Goal: Information Seeking & Learning: Learn about a topic

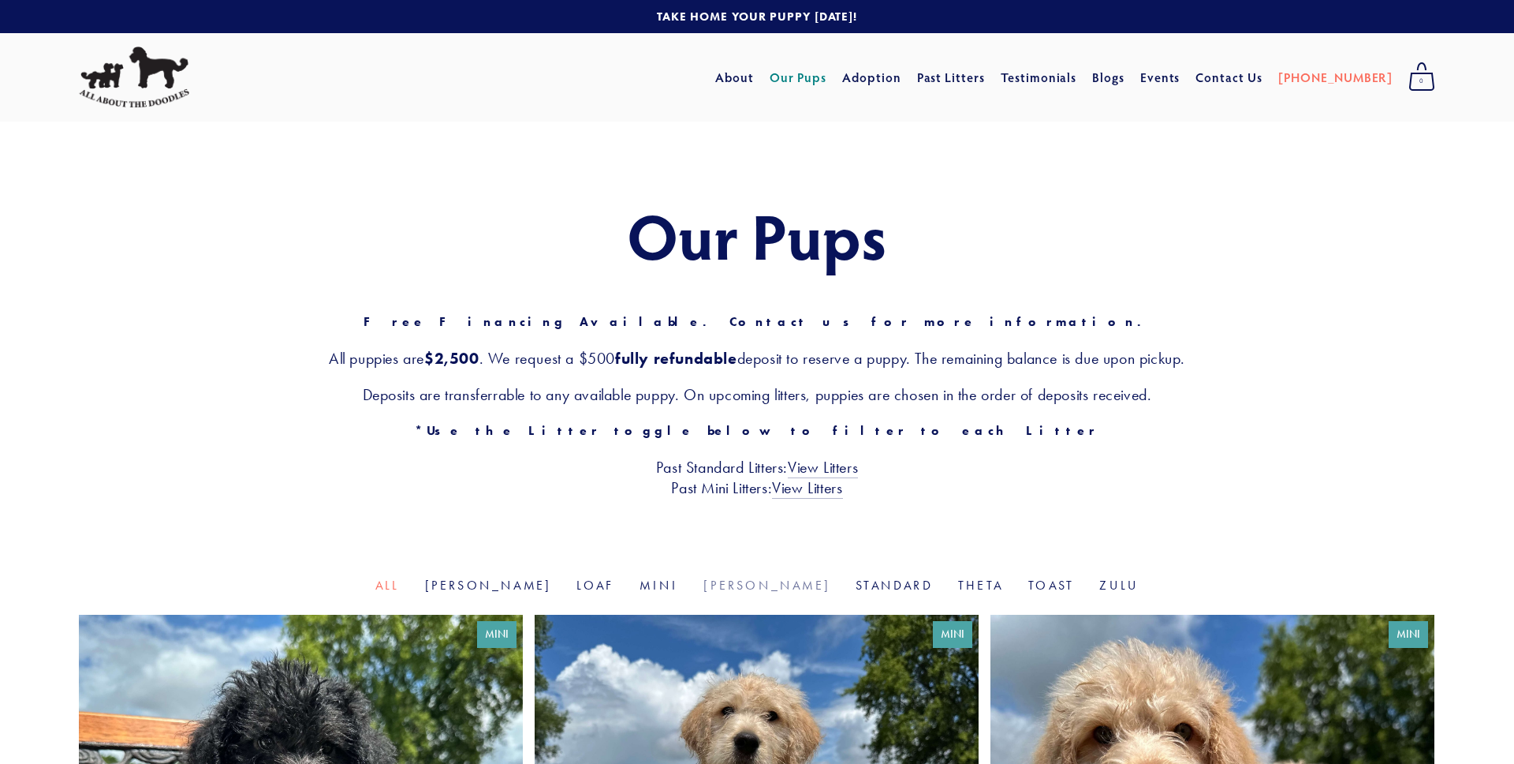
click at [737, 588] on link "Rosie" at bounding box center [767, 584] width 127 height 15
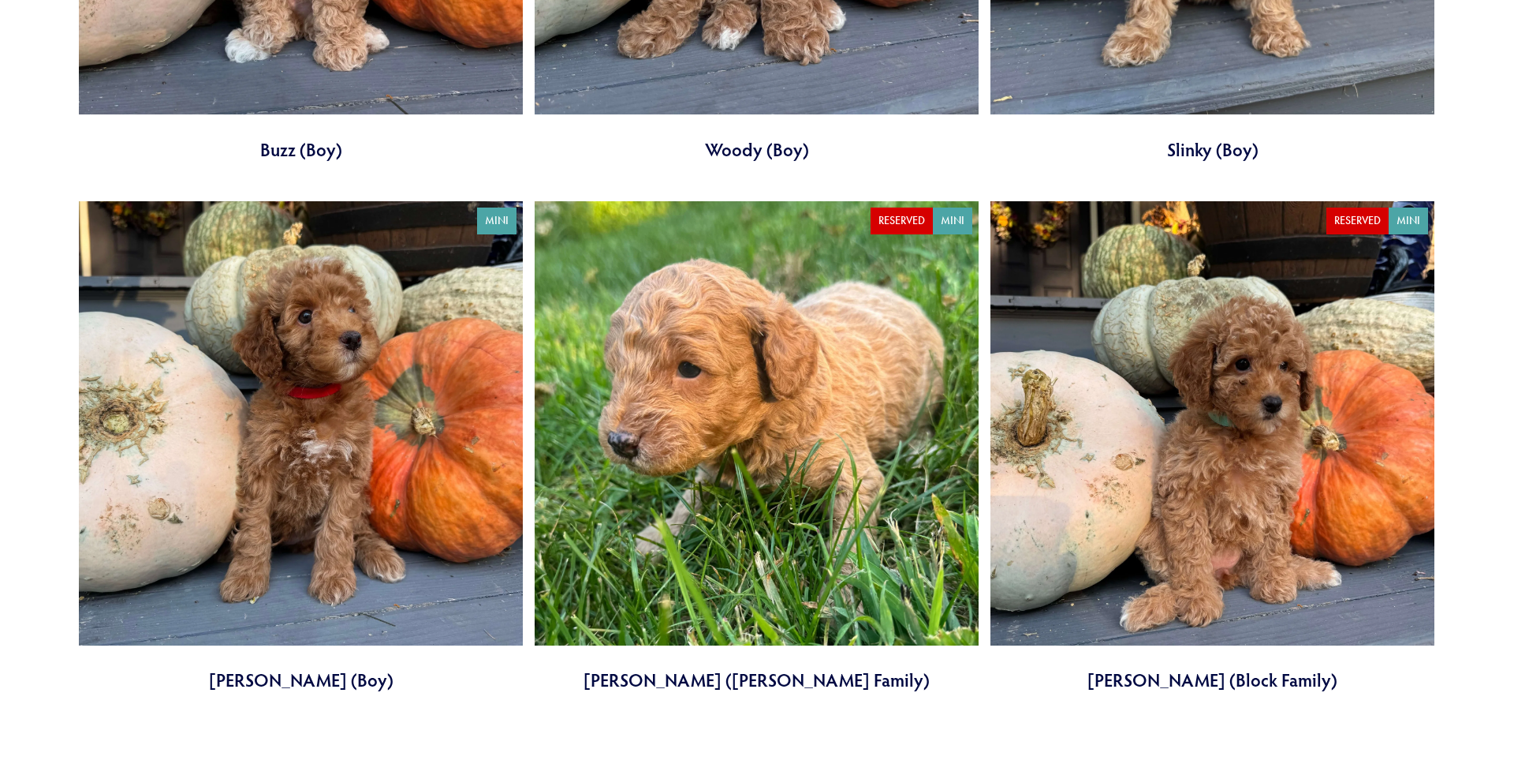
scroll to position [973, 0]
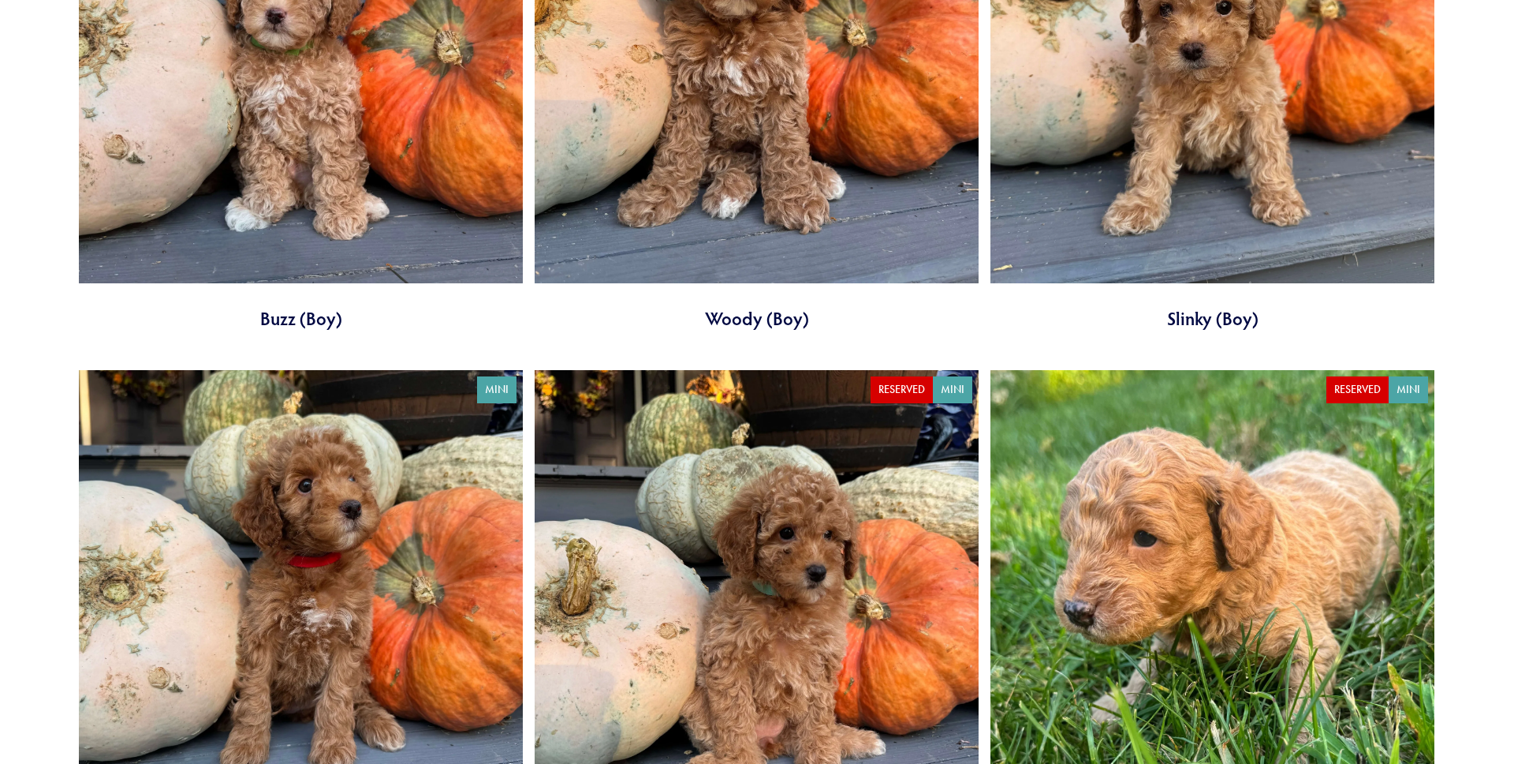
scroll to position [773, 0]
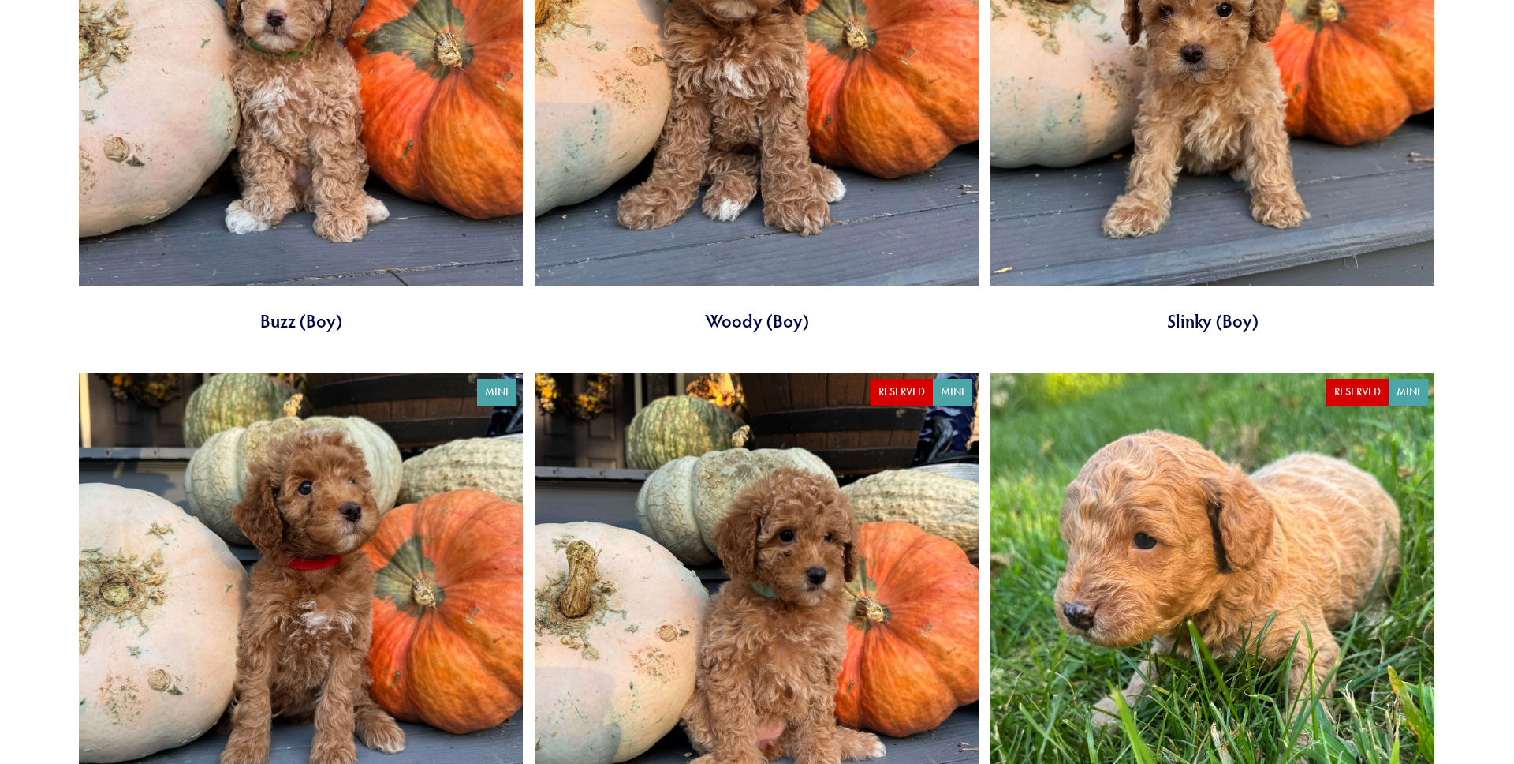
click at [276, 211] on link at bounding box center [301, 86] width 444 height 491
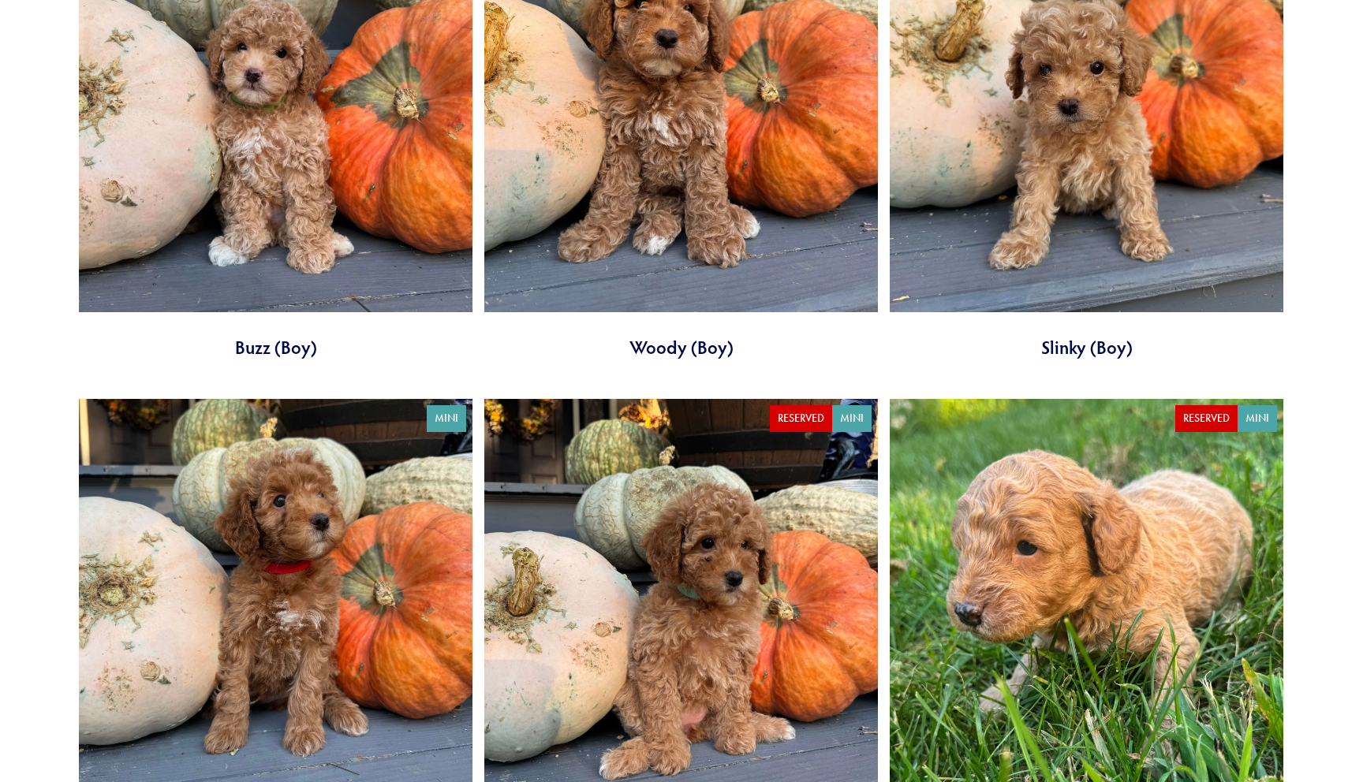
scroll to position [753, 0]
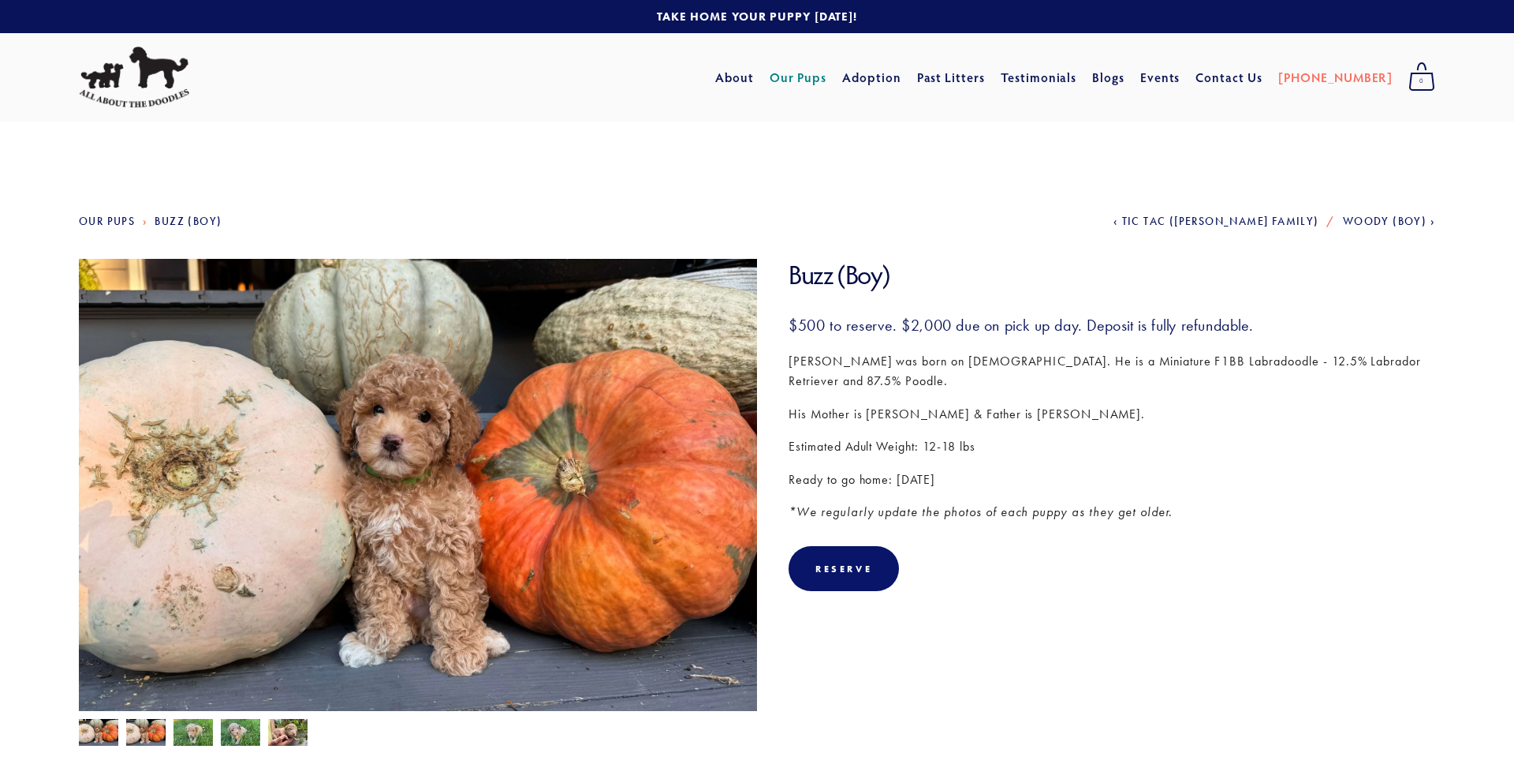
click at [1384, 221] on span "Woody (Boy)" at bounding box center [1385, 221] width 84 height 13
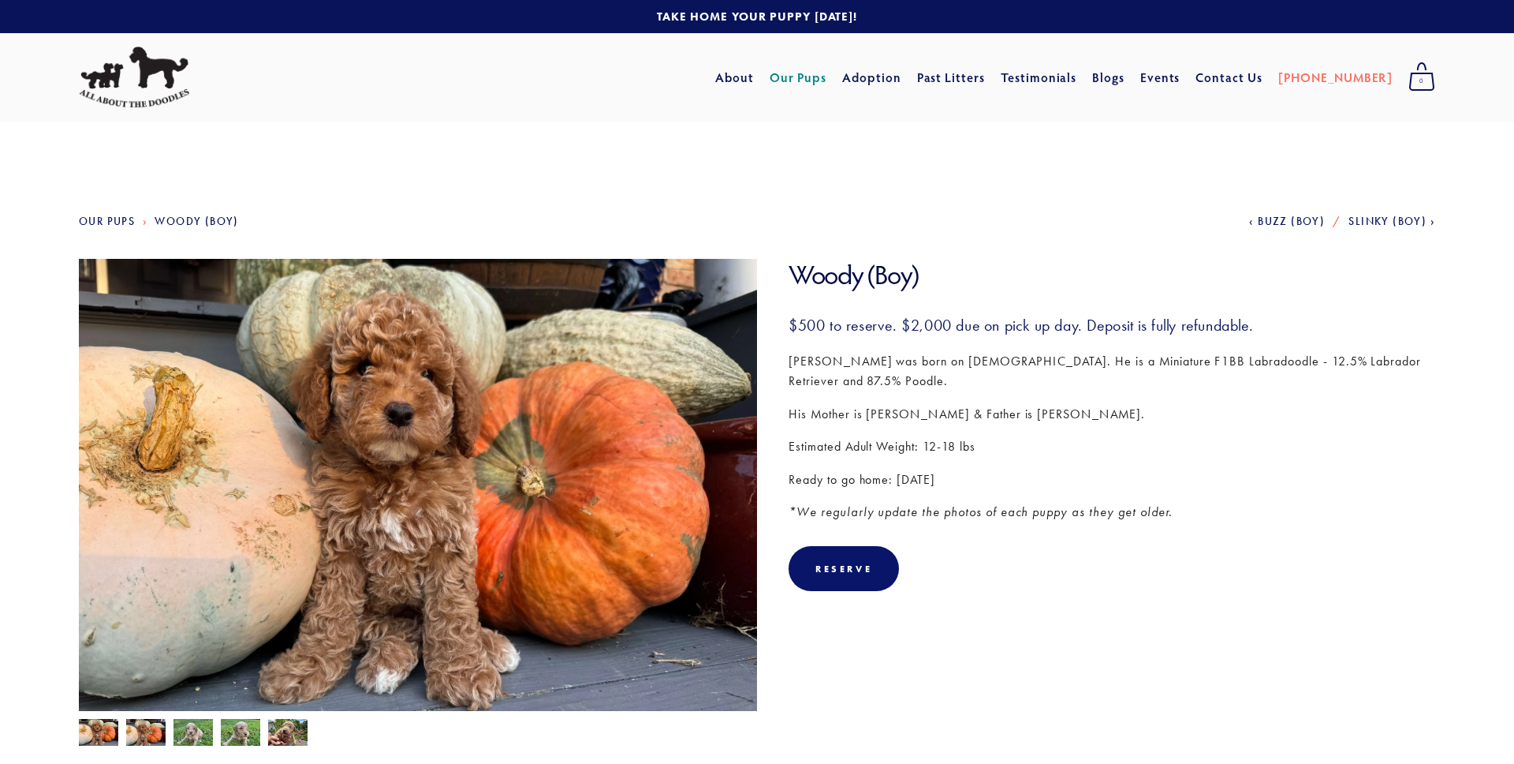
click at [1384, 221] on span "Slinky (Boy)" at bounding box center [1388, 221] width 78 height 13
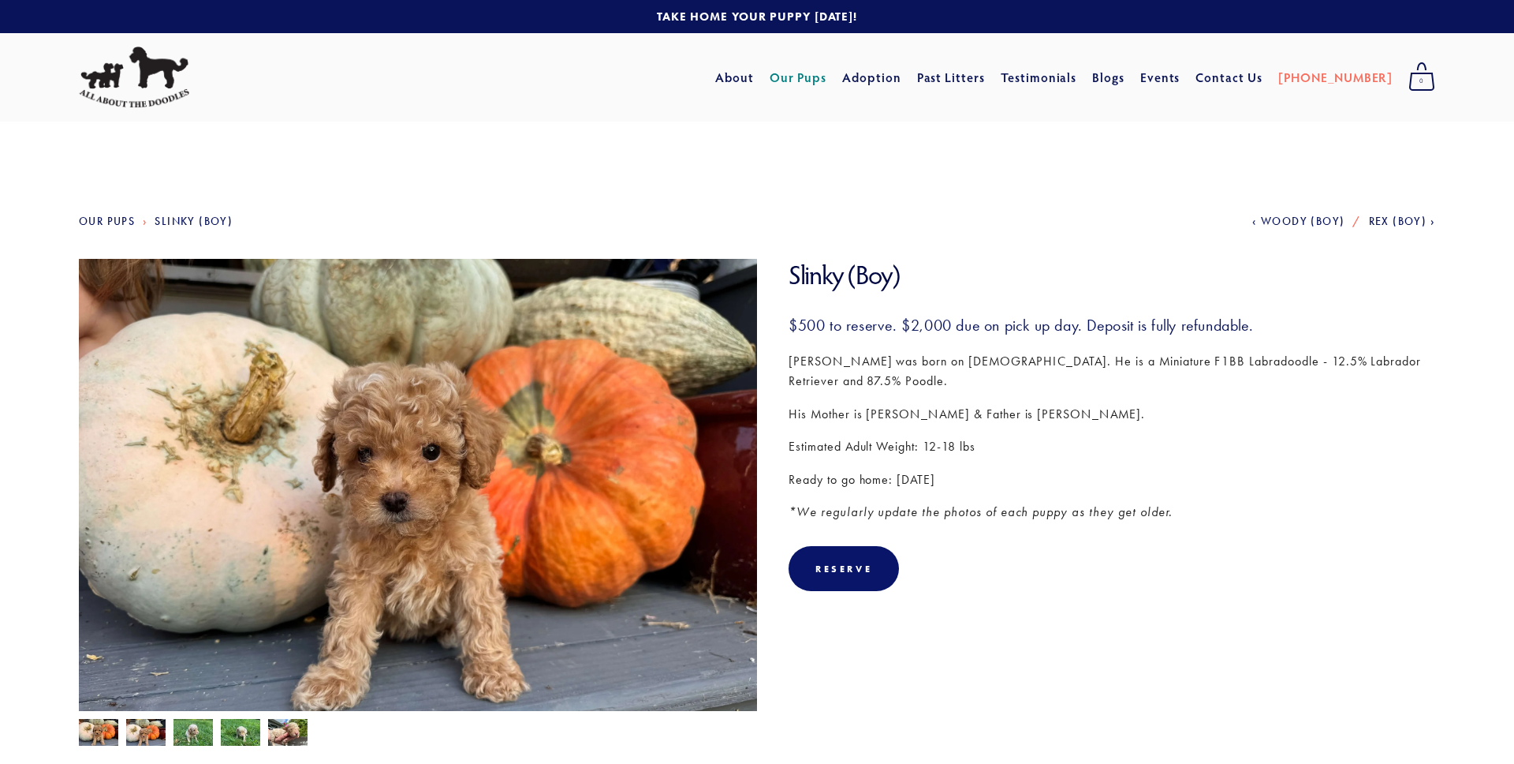
click at [1384, 221] on span "Rex (Boy)" at bounding box center [1398, 221] width 58 height 13
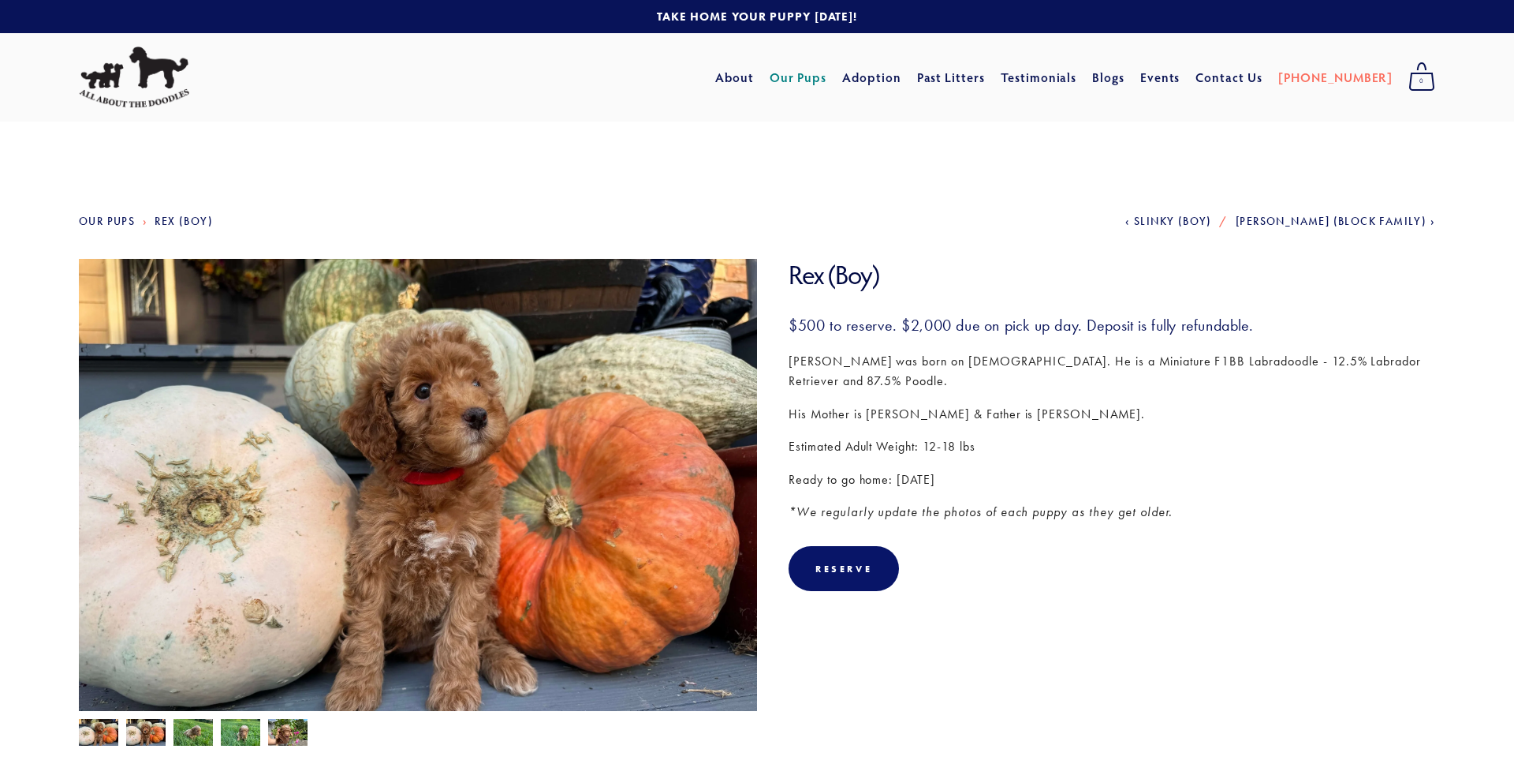
click at [1384, 221] on span "Jessie (Block Family)" at bounding box center [1331, 221] width 191 height 13
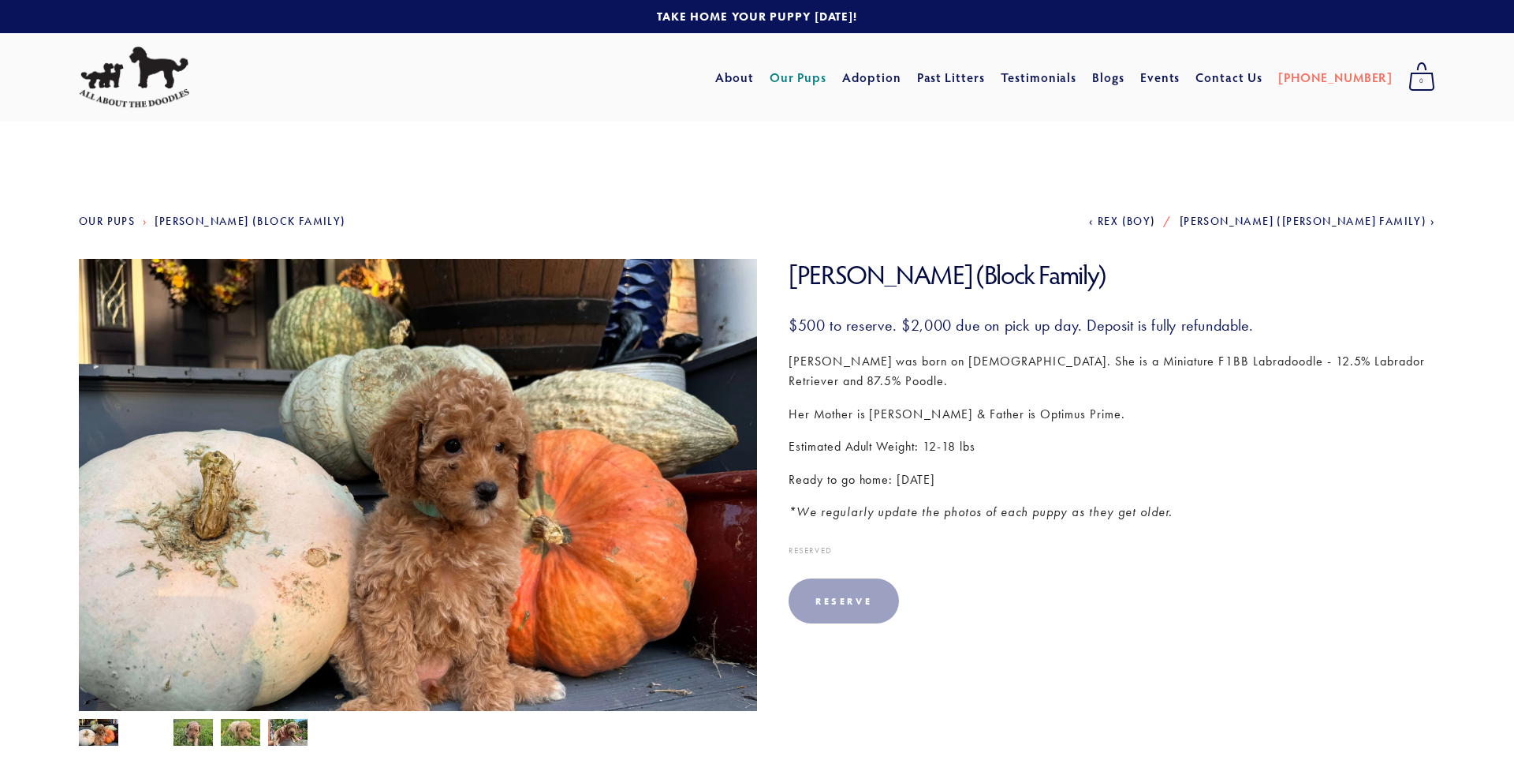
click at [1384, 221] on span "[PERSON_NAME] ([PERSON_NAME] Family)" at bounding box center [1303, 221] width 247 height 13
